Goal: Information Seeking & Learning: Find specific page/section

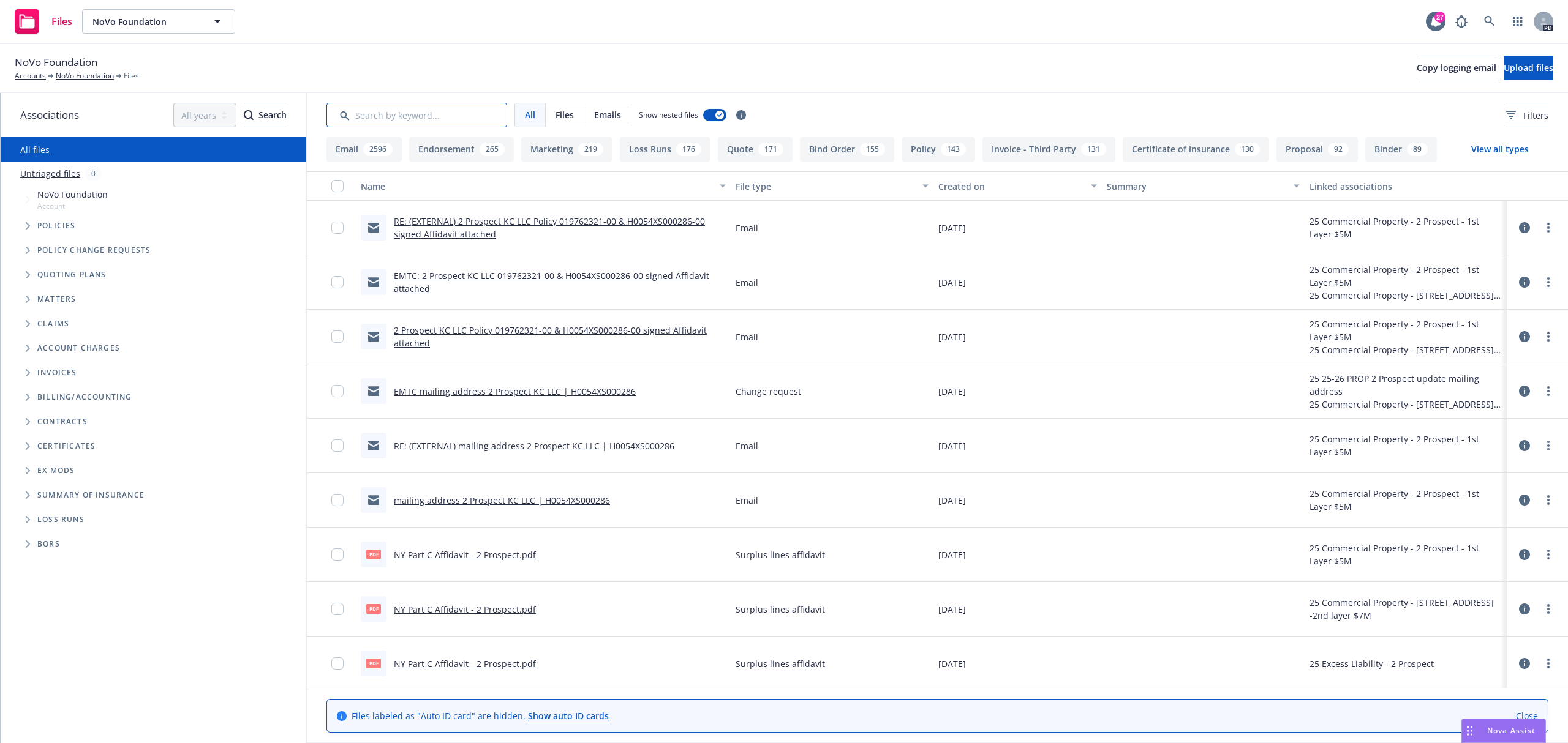
click at [427, 121] on input "Search by keyword..." at bounding box center [417, 114] width 181 height 25
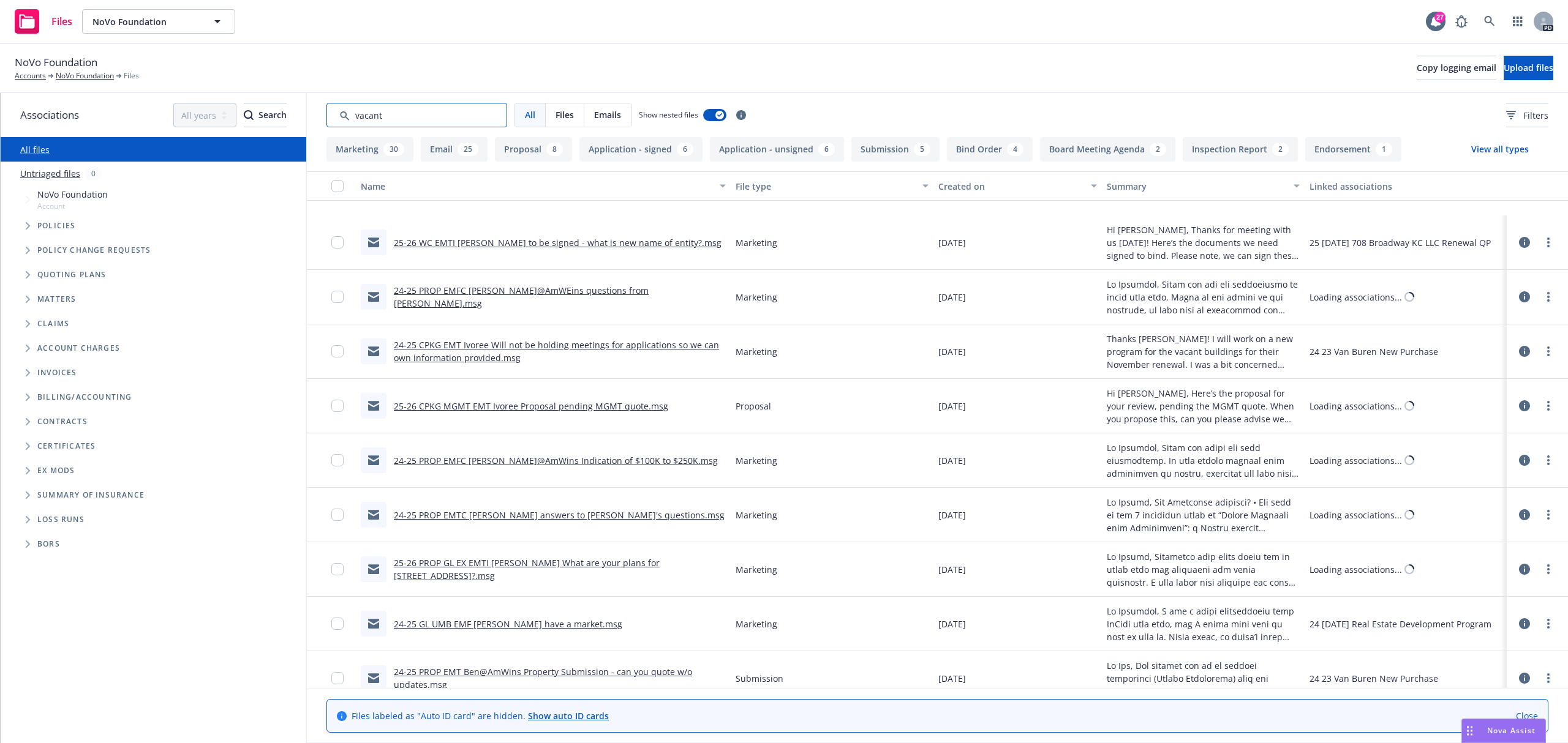
scroll to position [4245, 0]
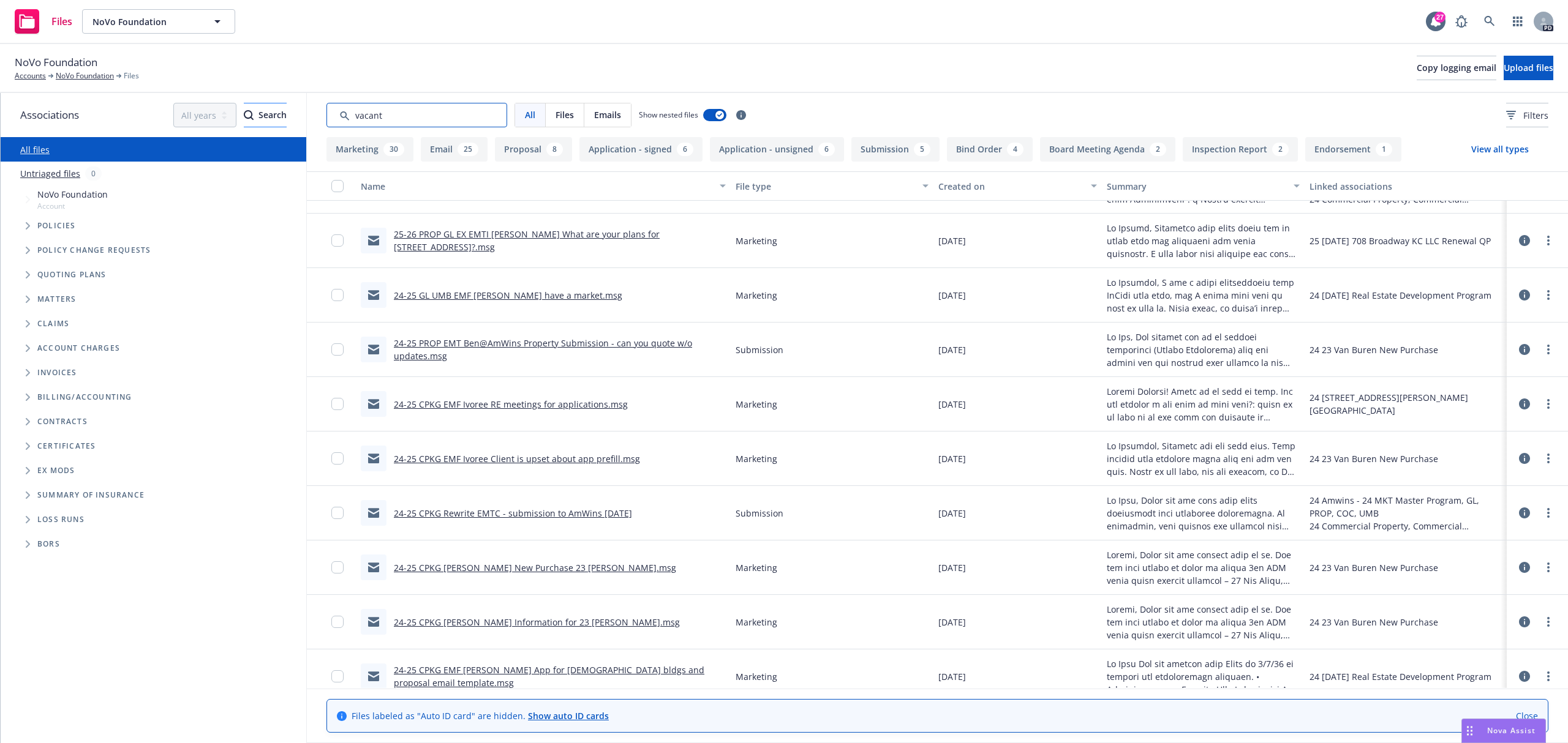
drag, startPoint x: 400, startPoint y: 109, endPoint x: 270, endPoint y: 119, distance: 130.4
click at [270, 119] on div "Associations All years 2027 2026 2025 2024 2023 2022 2021 2020 2019 2018 2017 2…" at bounding box center [784, 419] width 1567 height 650
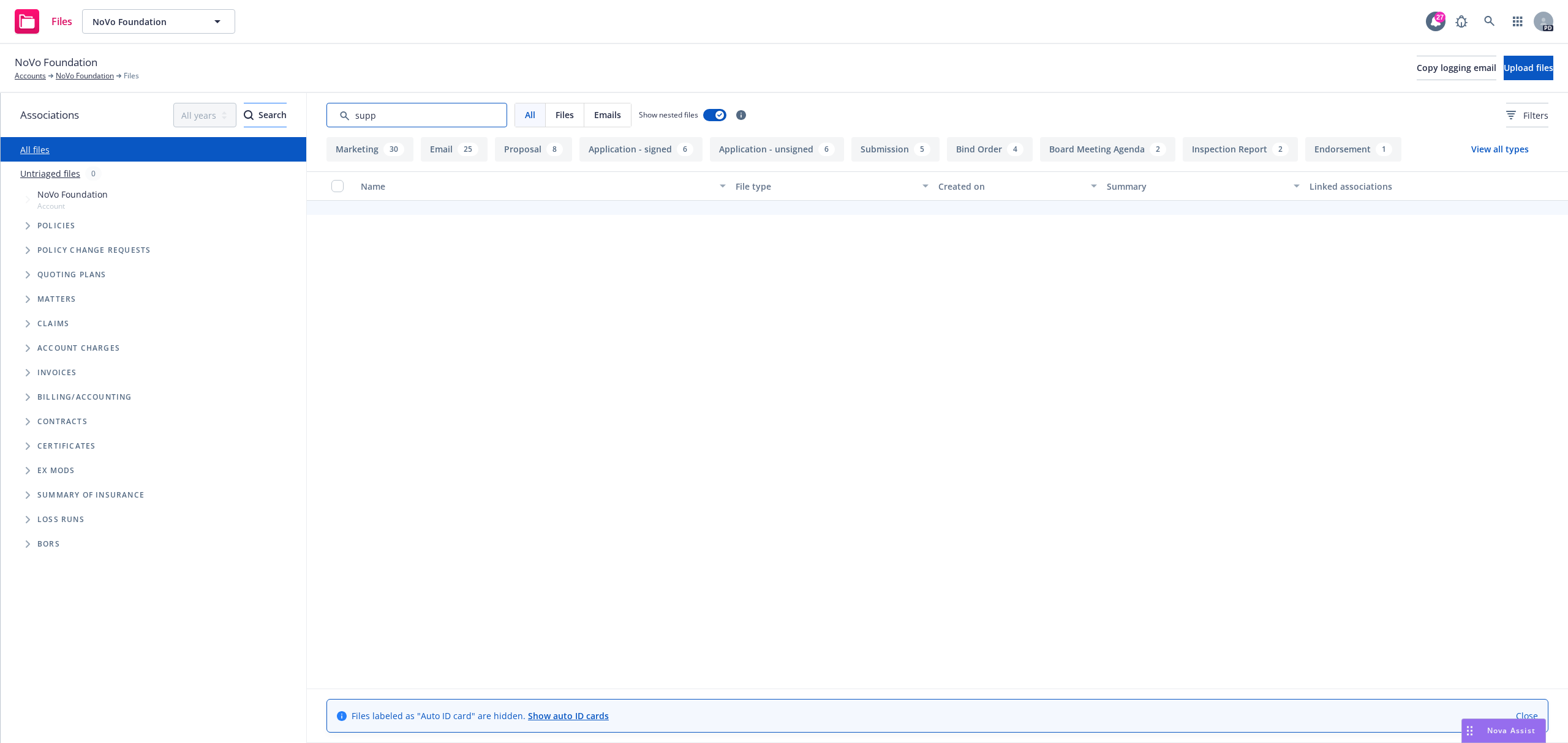
type input "supp"
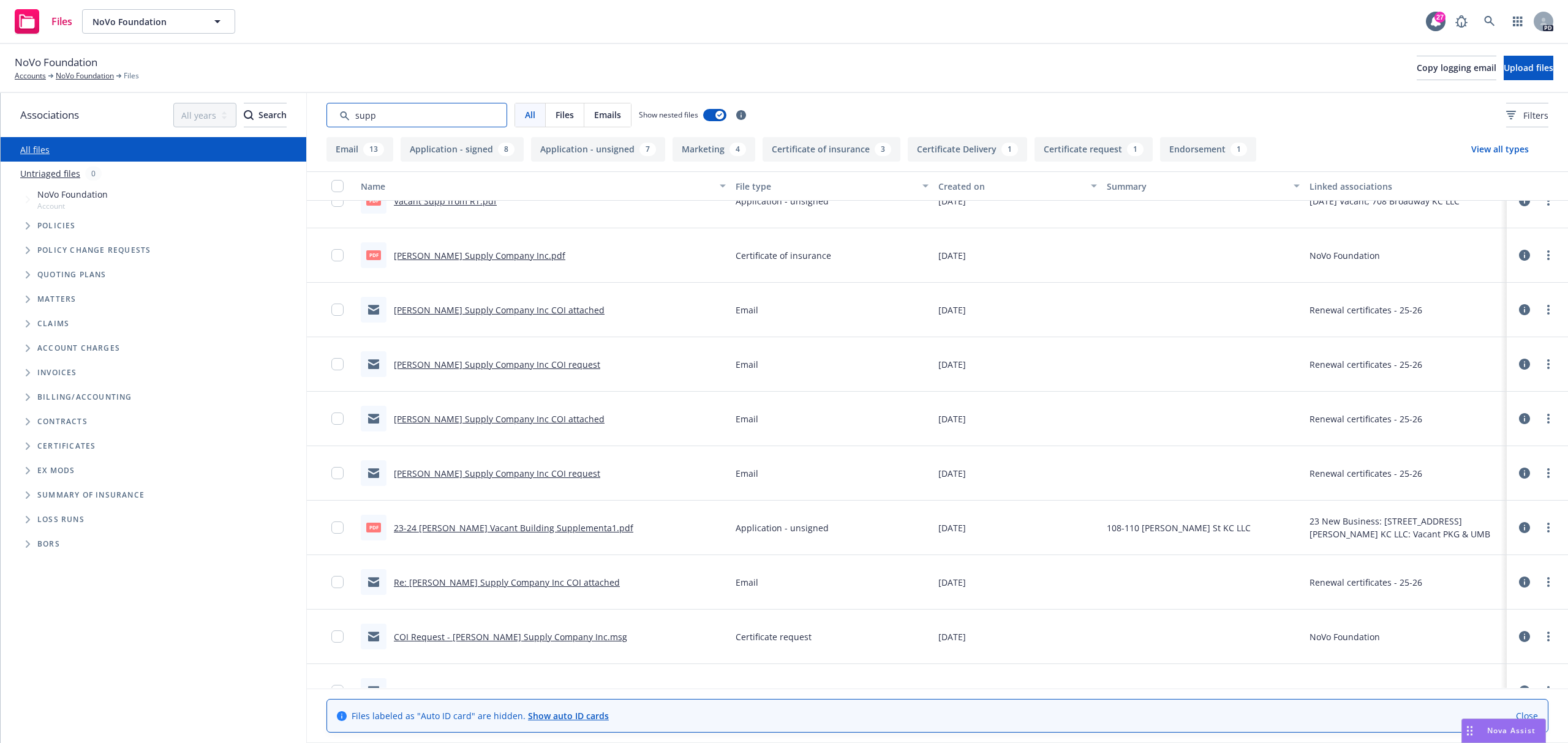
scroll to position [0, 0]
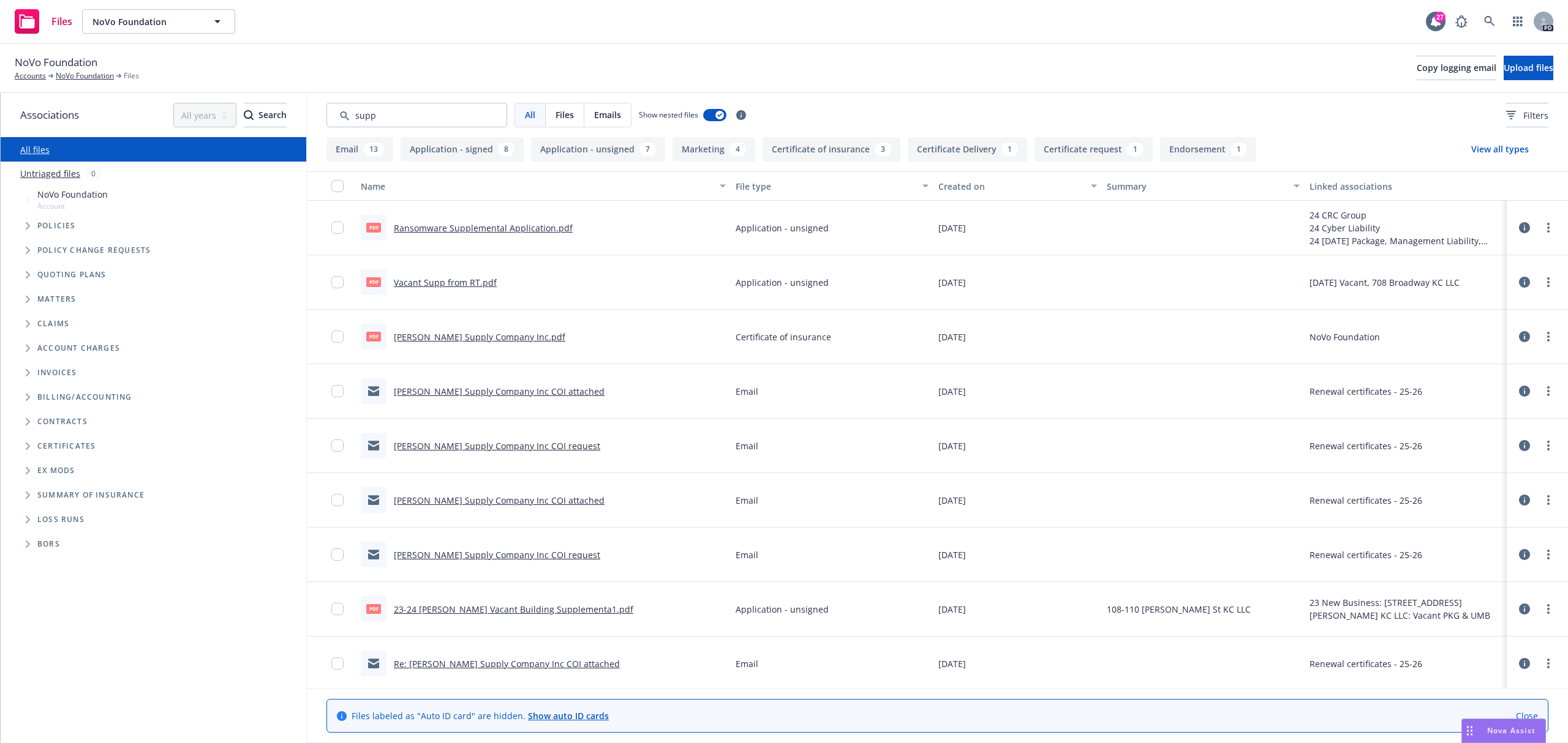
click at [466, 282] on link "Vacant Supp from RT.pdf" at bounding box center [445, 282] width 103 height 12
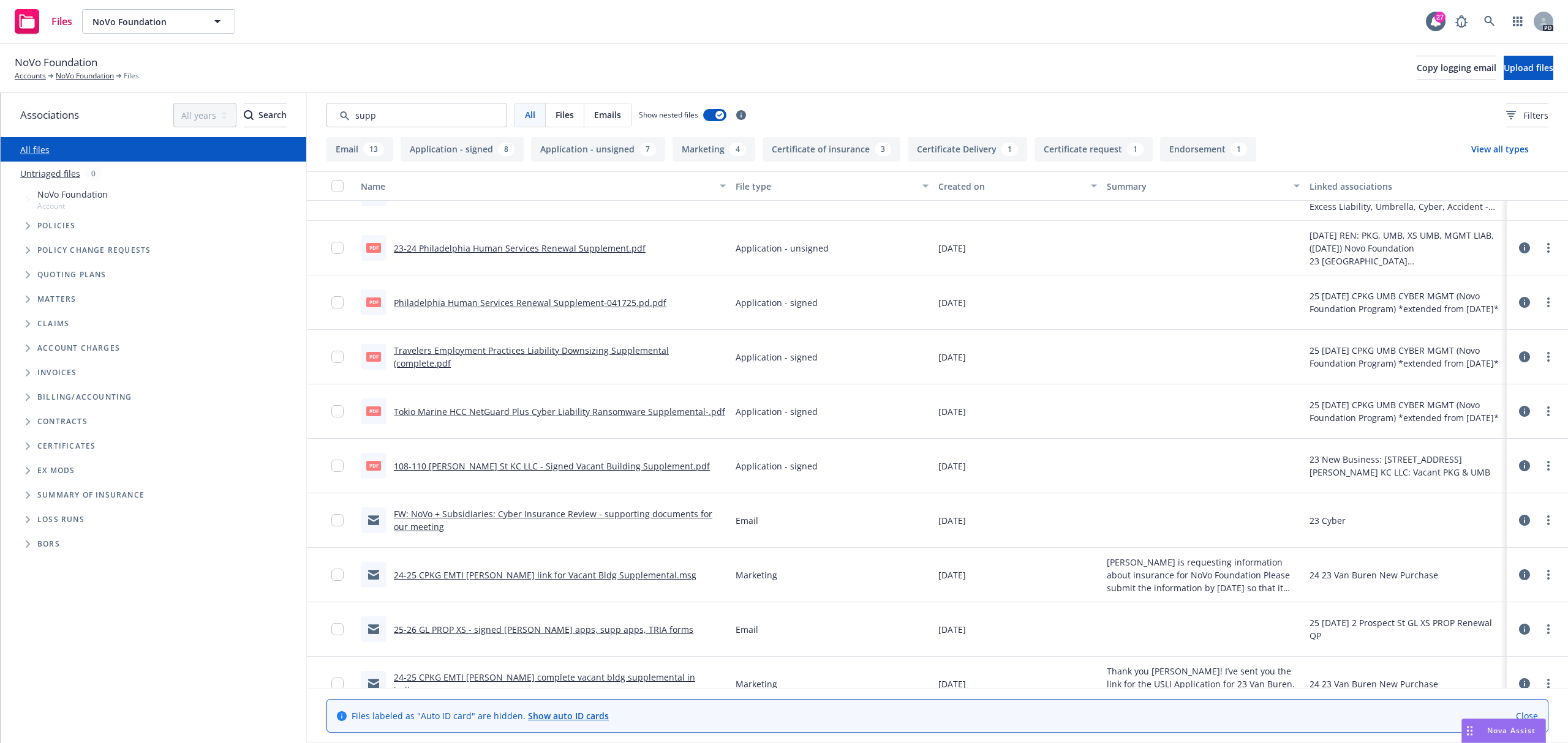
scroll to position [980, 0]
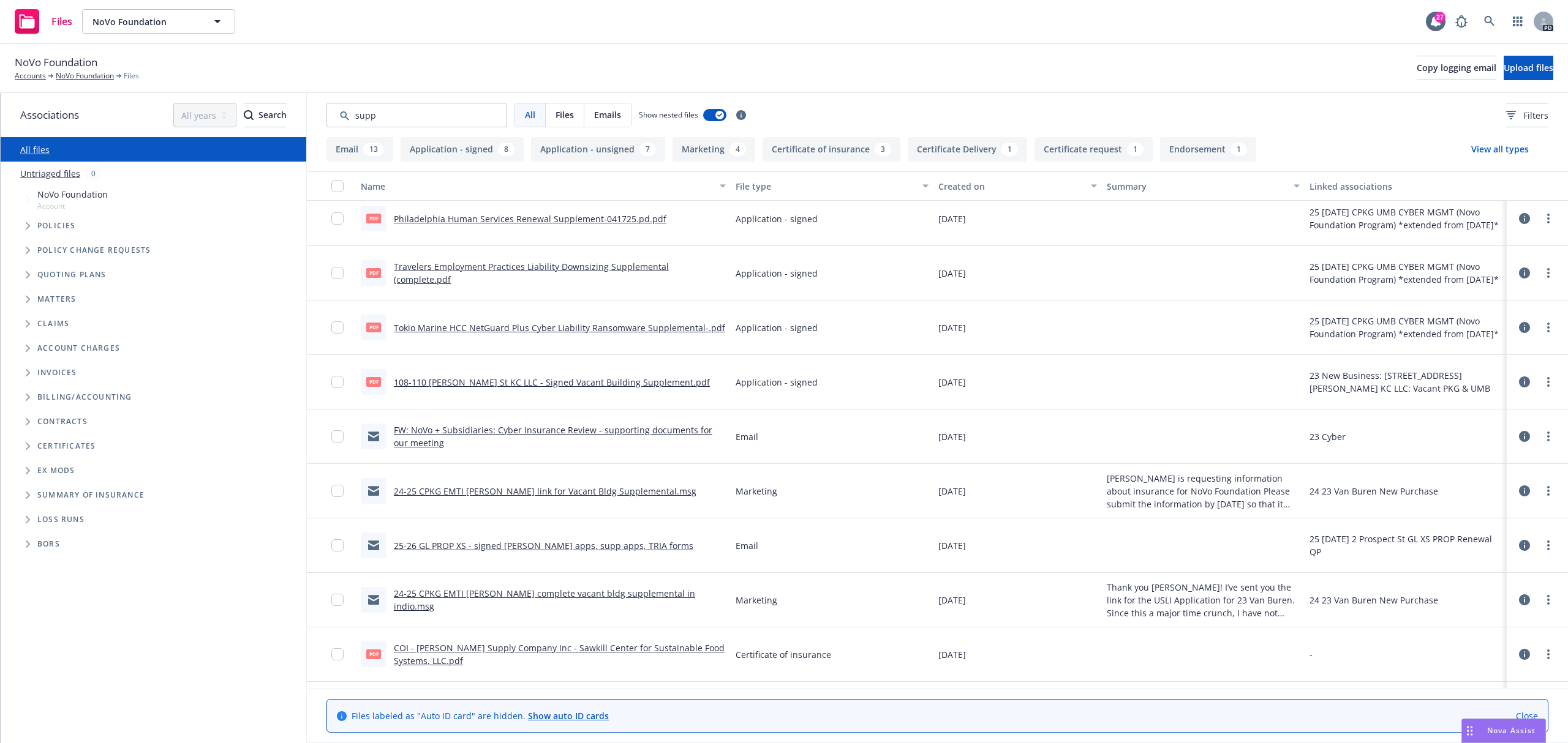
click at [473, 152] on button "Application - signed 8" at bounding box center [462, 149] width 123 height 25
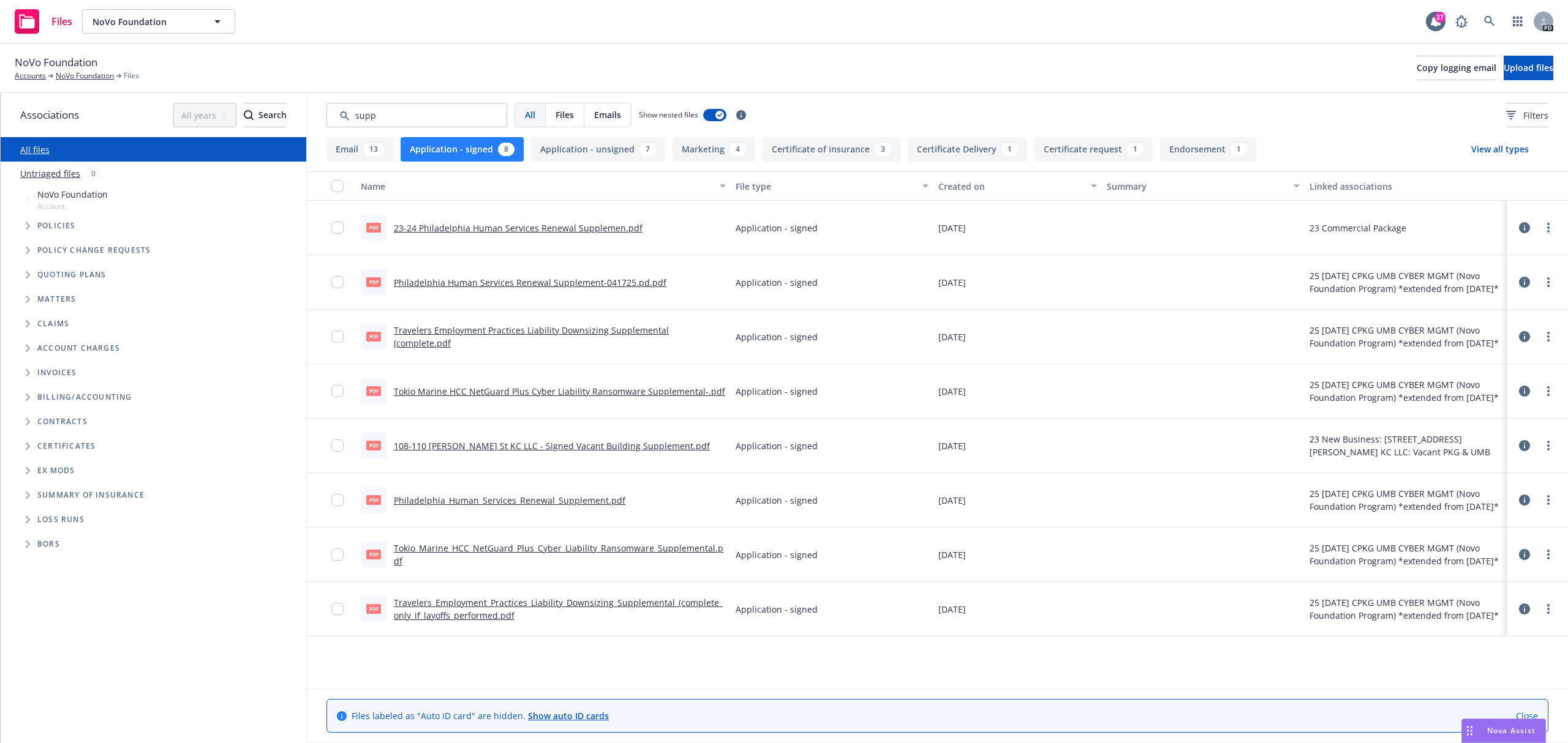
scroll to position [0, 0]
click at [639, 147] on div "7" at bounding box center [648, 149] width 17 height 13
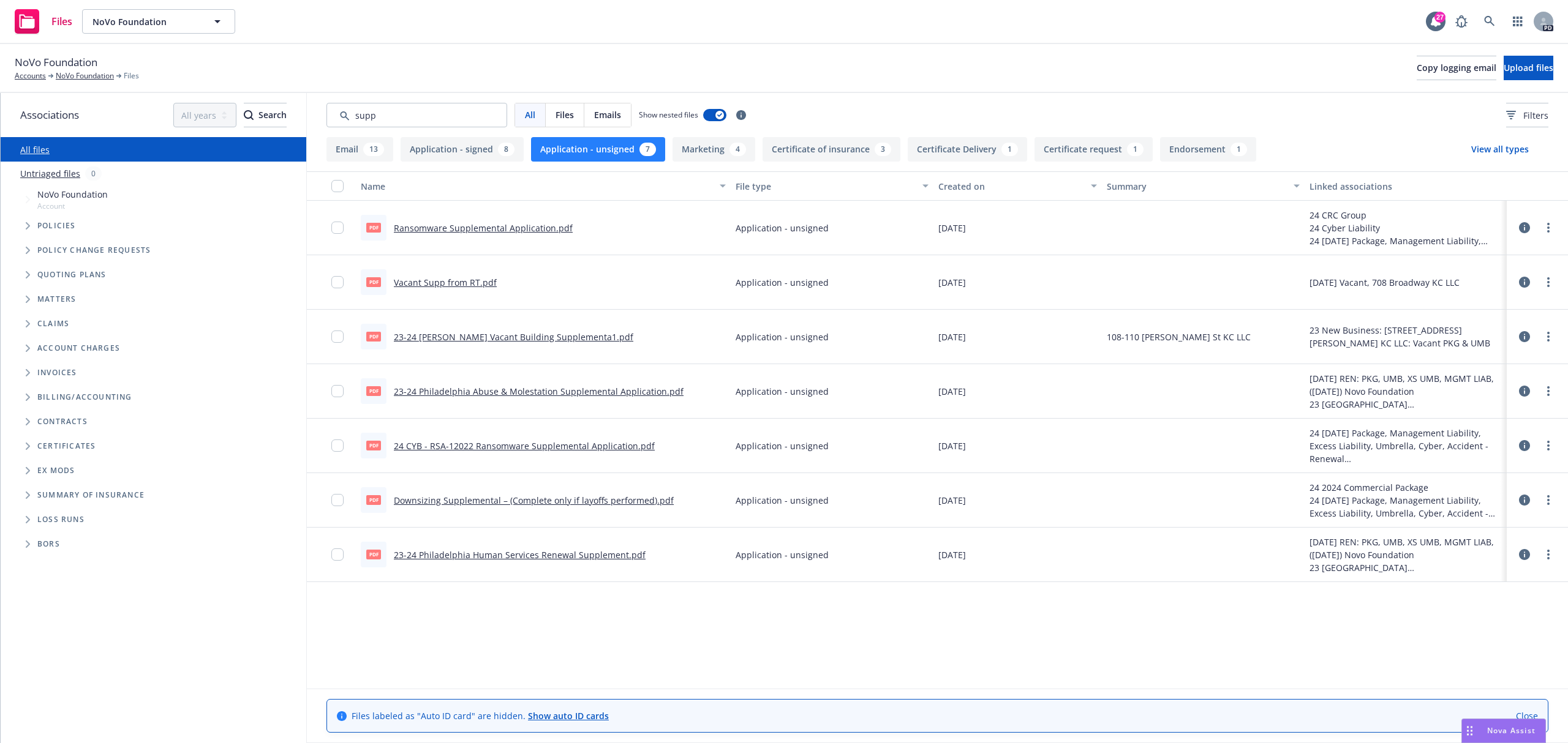
click at [485, 152] on button "Application - signed 8" at bounding box center [462, 149] width 123 height 25
